Goal: Information Seeking & Learning: Learn about a topic

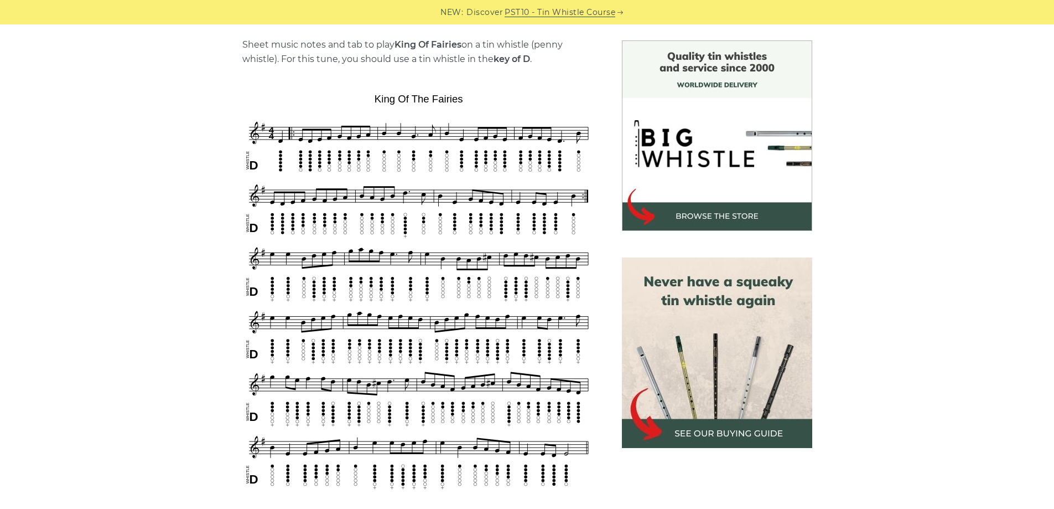
drag, startPoint x: 677, startPoint y: 14, endPoint x: 864, endPoint y: 40, distance: 188.9
click at [861, 44] on div "Sheet music notes and tab to play King Of Fairies on a tin whistle ([PERSON_NAM…" at bounding box center [527, 473] width 677 height 867
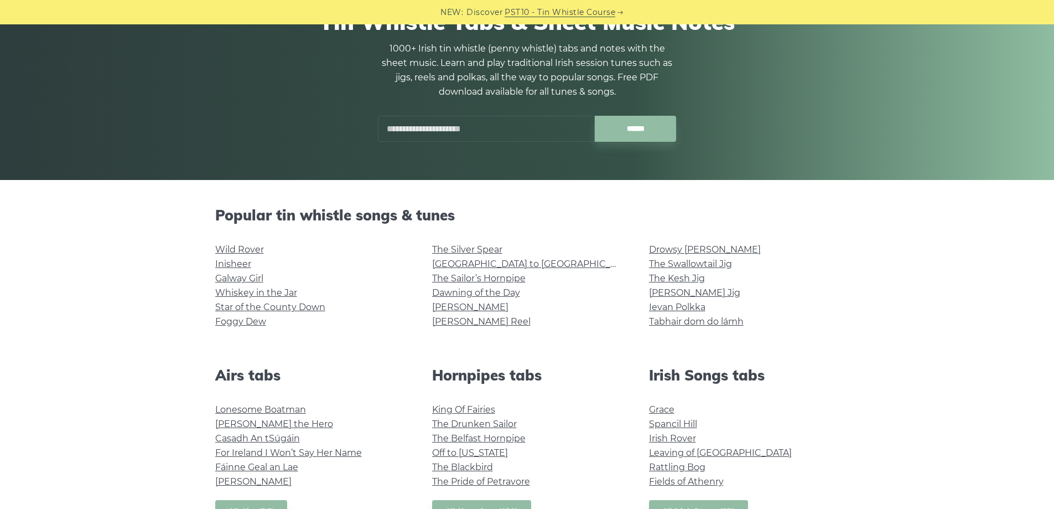
scroll to position [166, 0]
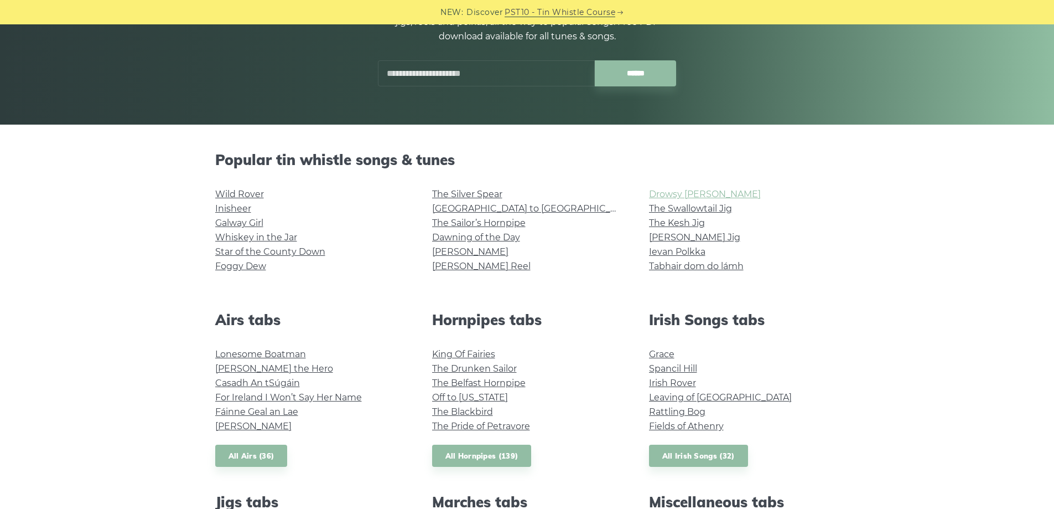
click at [704, 190] on link "Drowsy [PERSON_NAME]" at bounding box center [705, 194] width 112 height 11
click at [692, 234] on link "[PERSON_NAME] Jig" at bounding box center [694, 237] width 91 height 11
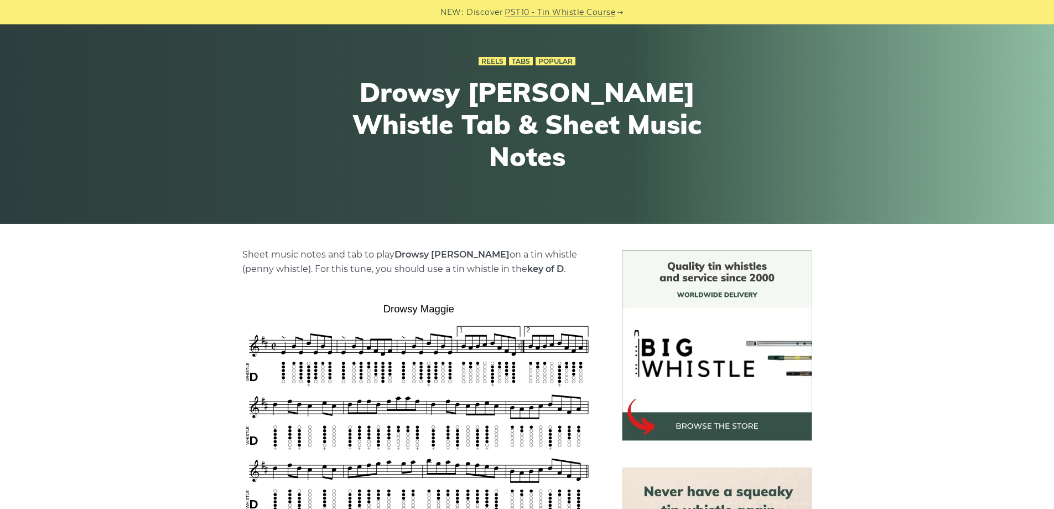
scroll to position [221, 0]
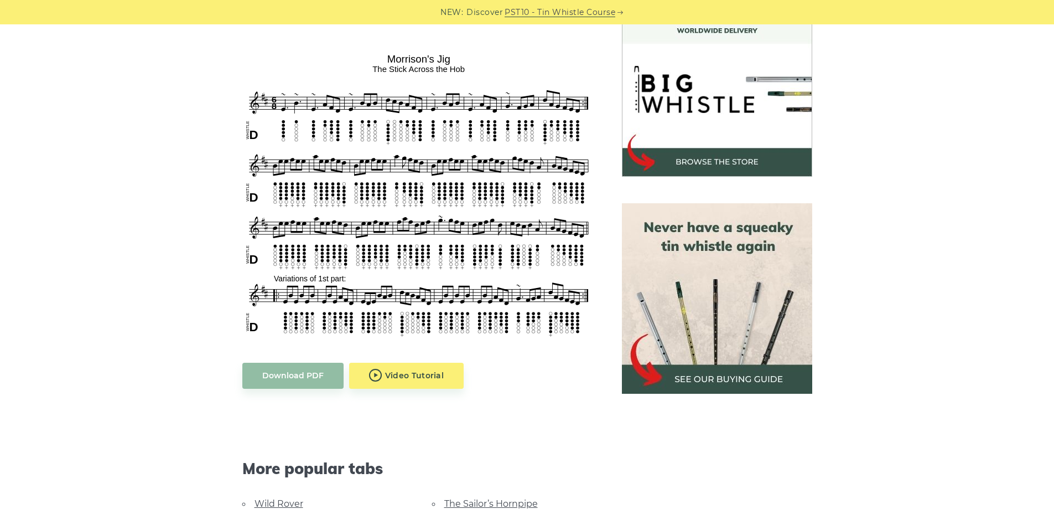
scroll to position [332, 0]
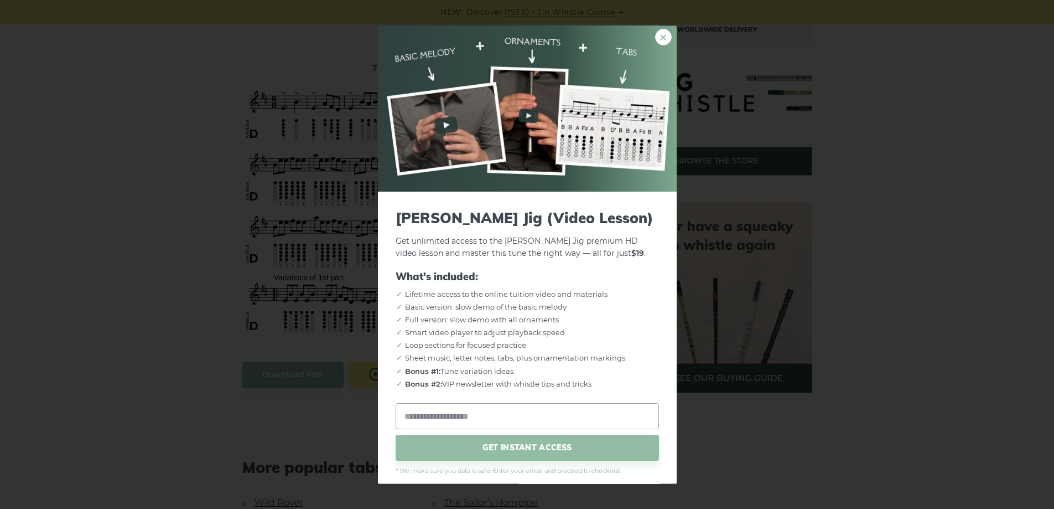
click at [655, 35] on link "×" at bounding box center [663, 37] width 17 height 17
